Goal: Transaction & Acquisition: Purchase product/service

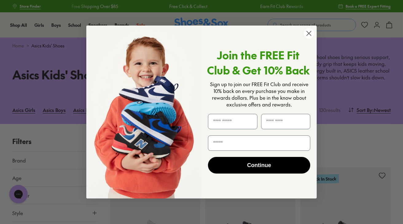
click at [309, 33] on icon "Close dialog" at bounding box center [309, 33] width 4 height 4
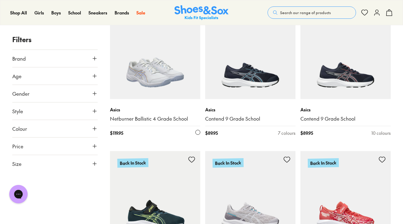
scroll to position [164, 0]
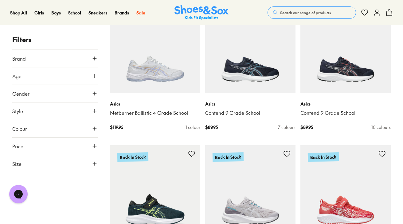
click at [92, 130] on icon at bounding box center [95, 128] width 6 height 6
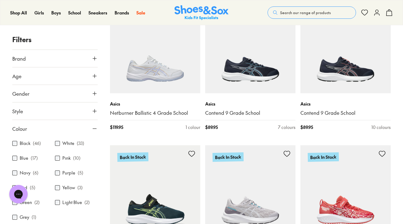
click at [13, 140] on div "Black ( 46 )" at bounding box center [33, 143] width 43 height 7
click at [15, 146] on div "Black ( 46 )" at bounding box center [33, 143] width 43 height 7
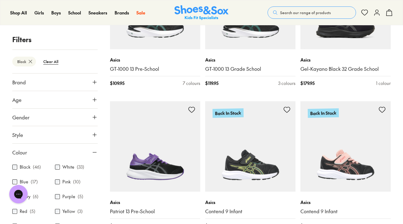
click at [89, 100] on button "Age" at bounding box center [54, 99] width 85 height 17
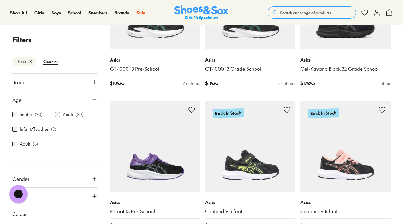
click at [92, 99] on icon at bounding box center [95, 100] width 6 height 6
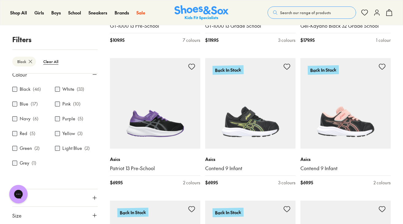
scroll to position [224, 0]
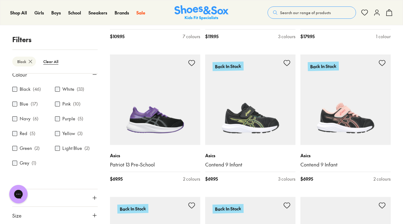
click at [87, 213] on button "Size" at bounding box center [54, 215] width 85 height 17
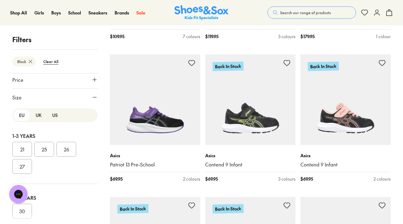
scroll to position [196, 0]
click at [38, 116] on button "UK" at bounding box center [38, 114] width 17 height 11
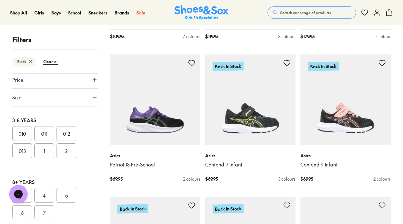
scroll to position [123, 0]
click at [49, 150] on button "1" at bounding box center [44, 149] width 20 height 15
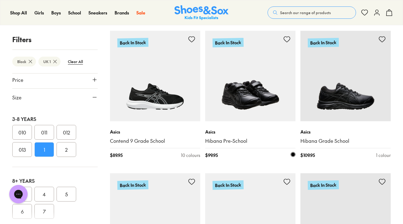
scroll to position [819, 0]
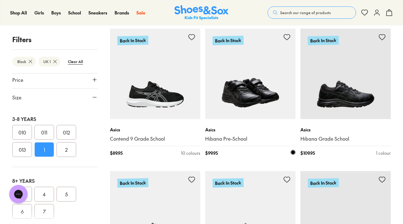
click at [254, 92] on img at bounding box center [250, 74] width 90 height 90
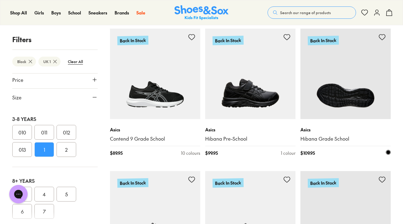
click at [347, 98] on img at bounding box center [346, 74] width 90 height 90
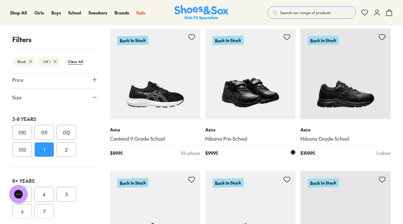
click at [261, 158] on div "Asics Hibana Pre-School $ 99.95 1 colour" at bounding box center [250, 141] width 90 height 45
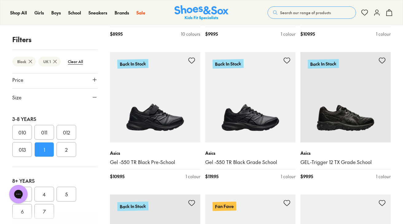
scroll to position [939, 0]
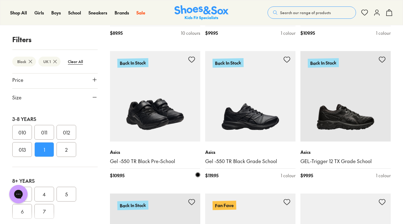
click at [161, 114] on img at bounding box center [155, 96] width 90 height 90
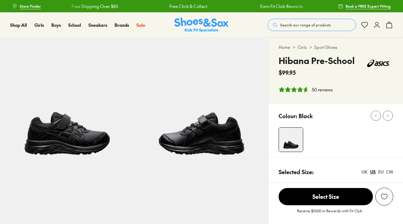
select select "*"
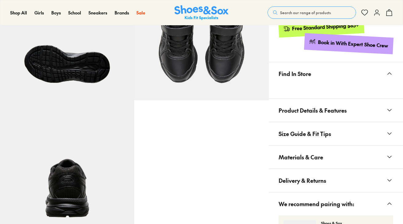
scroll to position [338, 0]
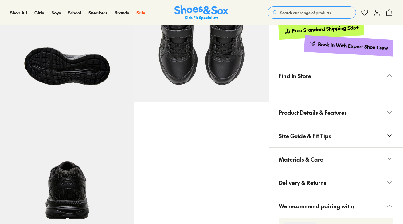
click at [391, 112] on icon at bounding box center [389, 112] width 7 height 7
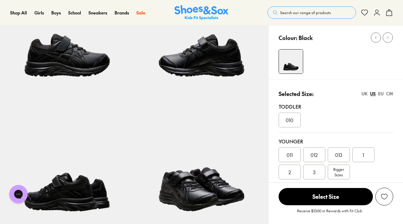
scroll to position [77, 0]
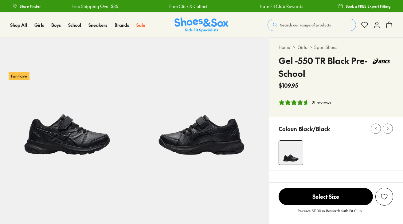
select select "*"
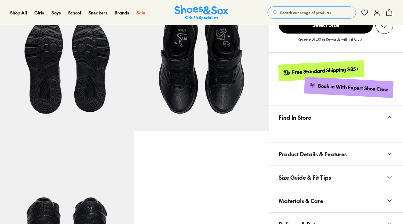
scroll to position [311, 0]
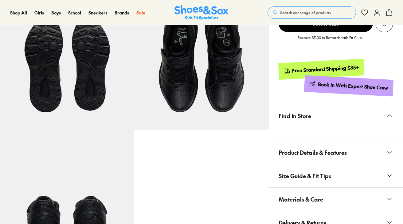
click at [361, 153] on button "Product Details & Features" at bounding box center [336, 152] width 134 height 23
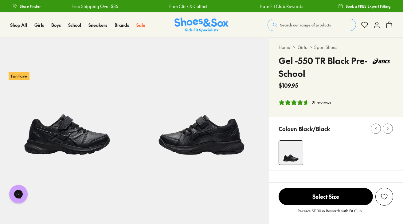
scroll to position [0, 0]
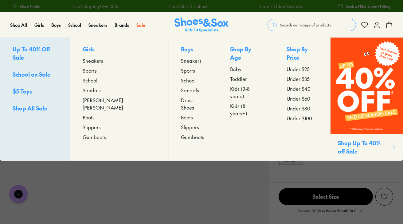
click at [181, 80] on span "School" at bounding box center [188, 80] width 15 height 7
